Goal: Task Accomplishment & Management: Complete application form

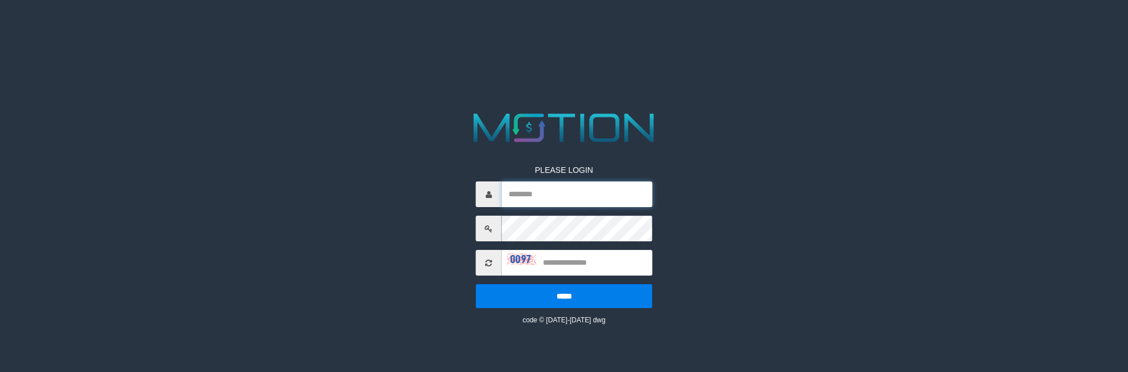
click at [545, 200] on input "text" at bounding box center [577, 195] width 151 height 26
type input "*********"
click at [568, 199] on input "*********" at bounding box center [577, 195] width 151 height 26
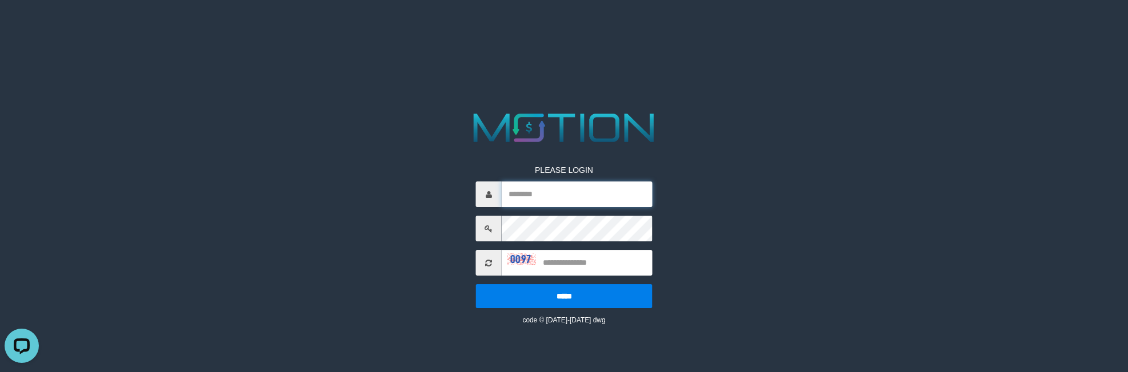
click at [568, 199] on input "text" at bounding box center [577, 195] width 151 height 26
type input "**********"
click at [593, 257] on input "text" at bounding box center [577, 263] width 151 height 26
click at [492, 266] on span at bounding box center [489, 263] width 26 height 26
click at [491, 266] on icon at bounding box center [488, 263] width 7 height 8
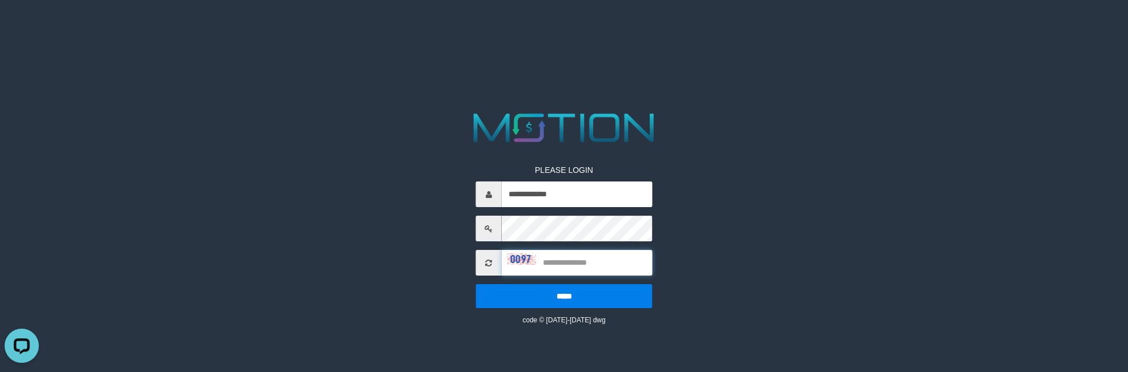
click at [535, 262] on input "text" at bounding box center [577, 263] width 151 height 26
click at [496, 259] on span at bounding box center [489, 263] width 26 height 26
click at [478, 266] on span at bounding box center [489, 263] width 26 height 26
drag, startPoint x: 478, startPoint y: 266, endPoint x: 495, endPoint y: 263, distance: 17.5
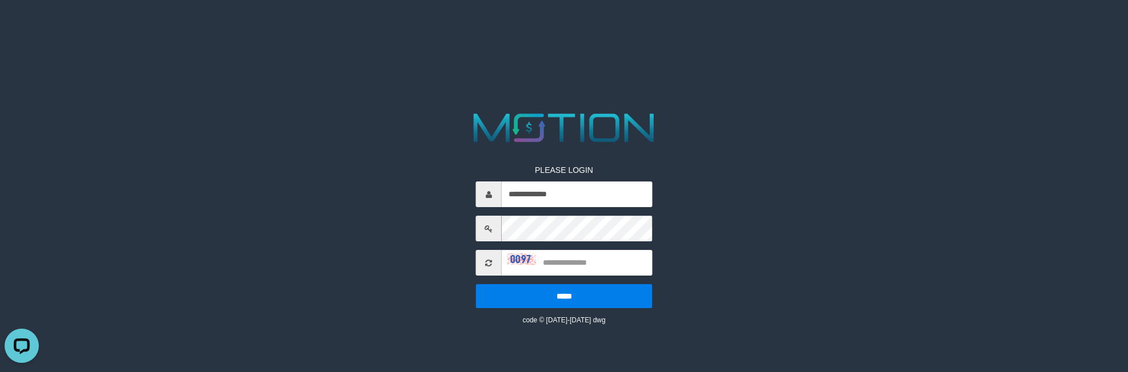
click at [479, 266] on span at bounding box center [489, 263] width 26 height 26
click at [486, 266] on icon at bounding box center [488, 263] width 7 height 8
click at [478, 262] on span at bounding box center [489, 263] width 26 height 26
click at [31, 356] on button "Open LiveChat chat widget" at bounding box center [22, 346] width 34 height 34
